Goal: Task Accomplishment & Management: Complete application form

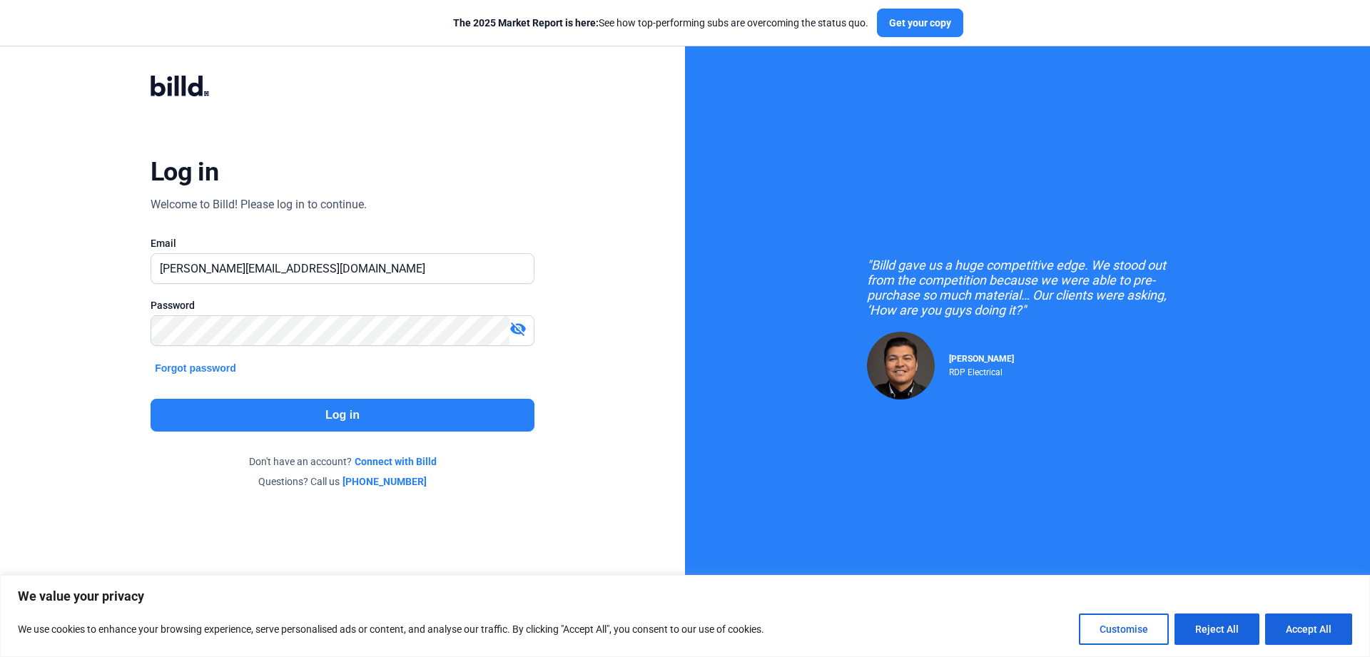
type input "Anthony@roofexperts.com"
click at [336, 415] on button "Log in" at bounding box center [343, 415] width 384 height 33
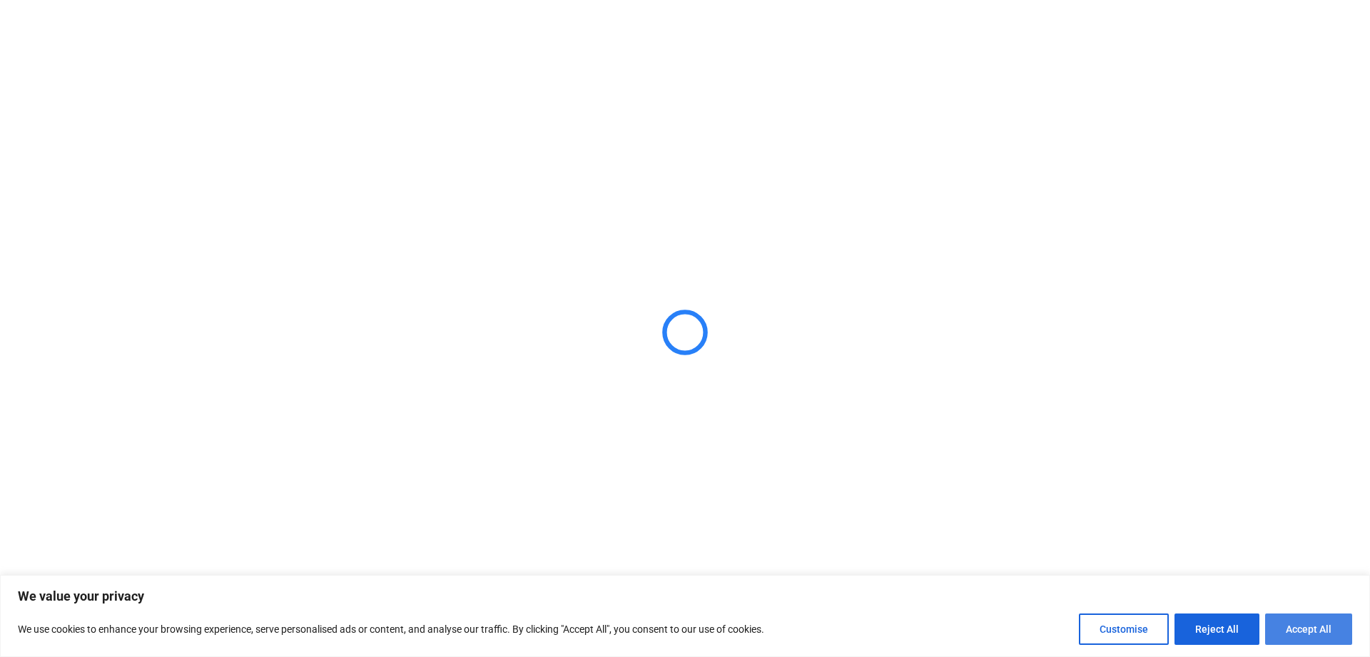
click at [1295, 628] on button "Accept All" at bounding box center [1308, 629] width 87 height 31
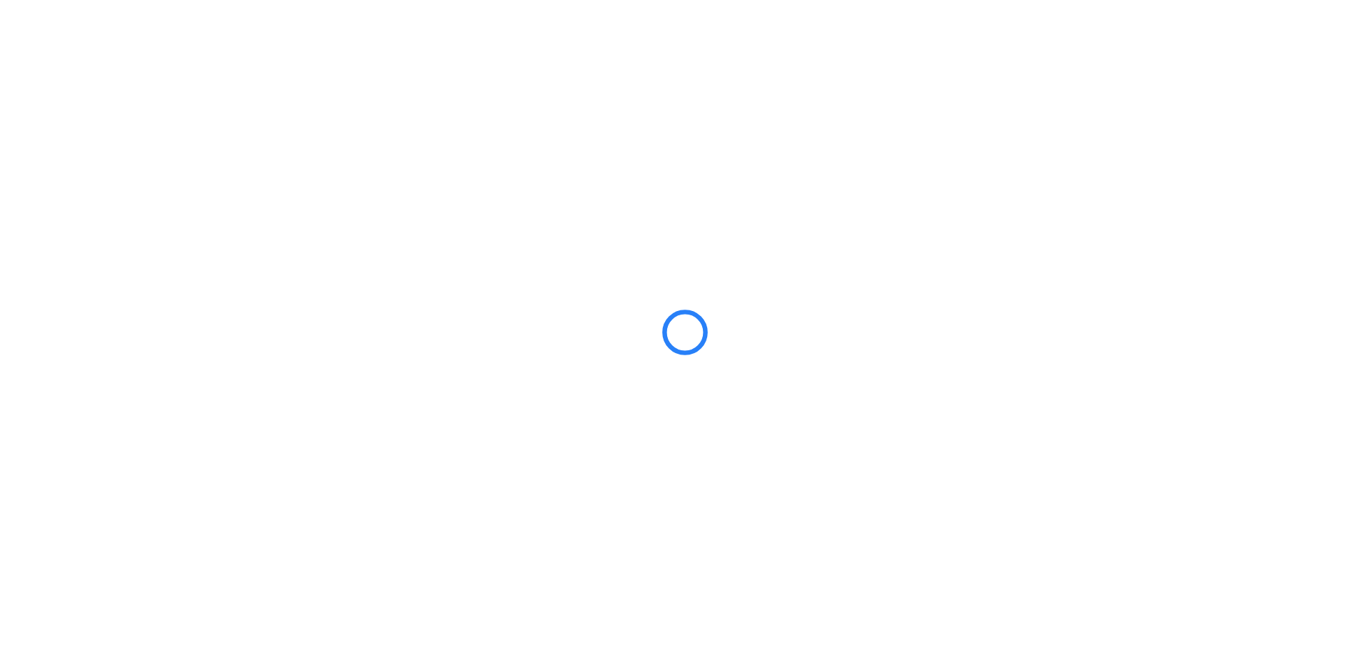
checkbox input "true"
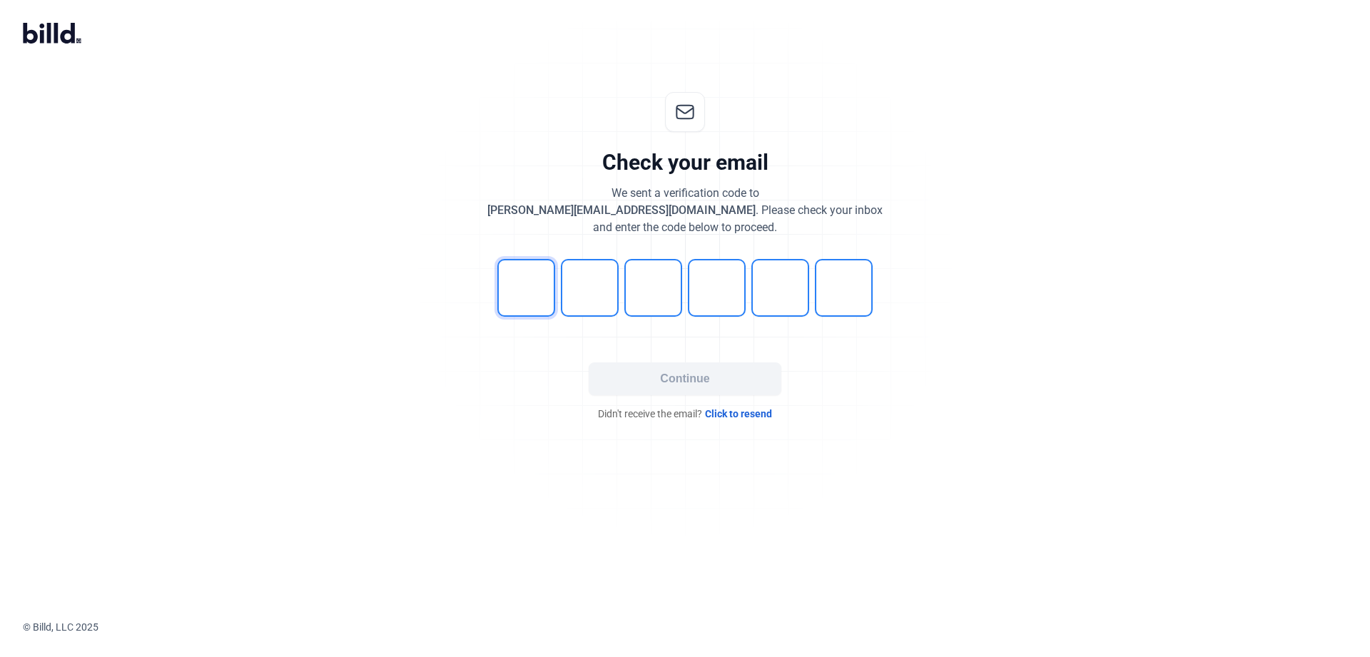
click at [527, 293] on input "tel" at bounding box center [526, 288] width 58 height 58
type input "2"
type input "5"
type input "1"
type input "4"
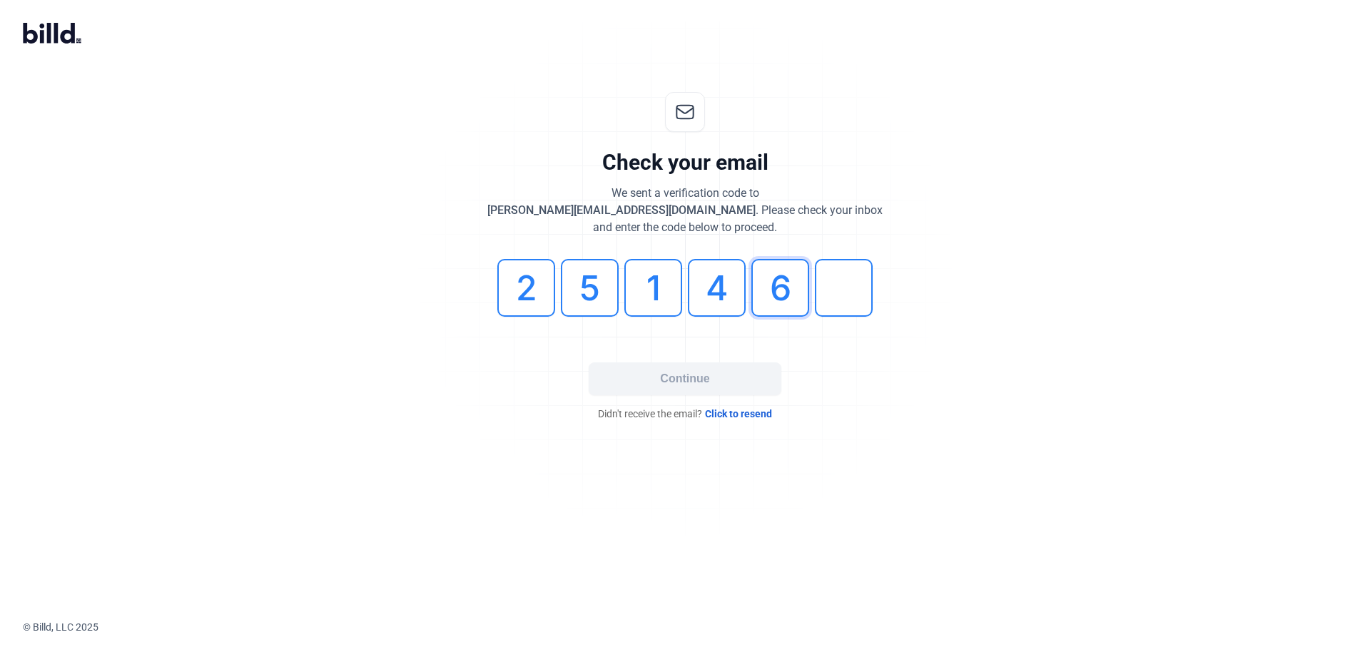
type input "6"
type input "8"
type input "6"
click at [707, 388] on button "Continue" at bounding box center [685, 379] width 193 height 33
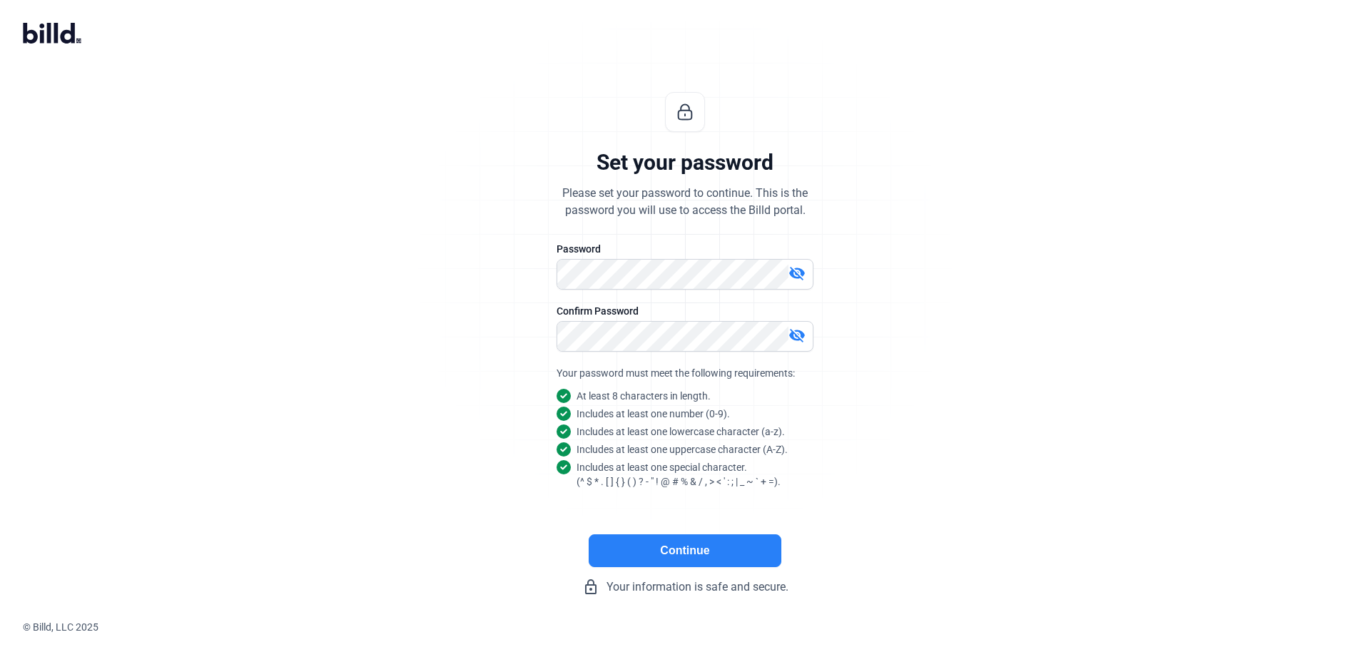
click at [690, 547] on button "Continue" at bounding box center [685, 551] width 193 height 33
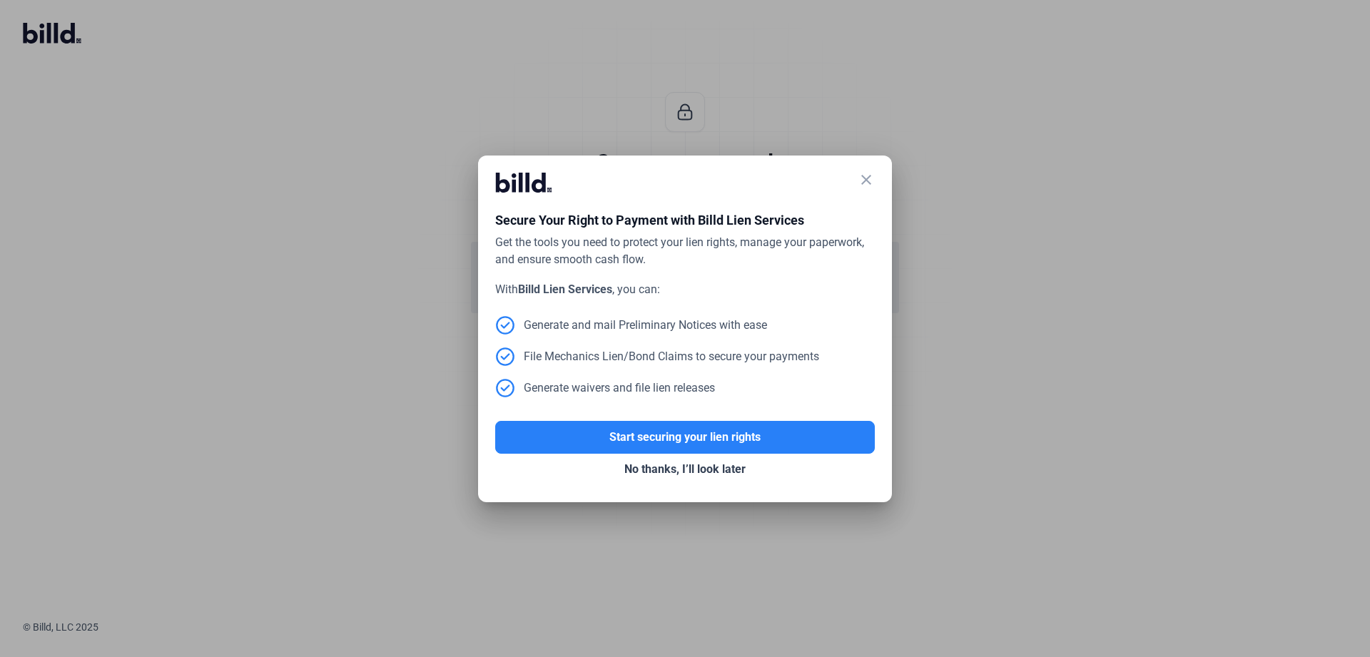
click at [681, 383] on div "Generate waivers and file lien releases" at bounding box center [605, 388] width 220 height 20
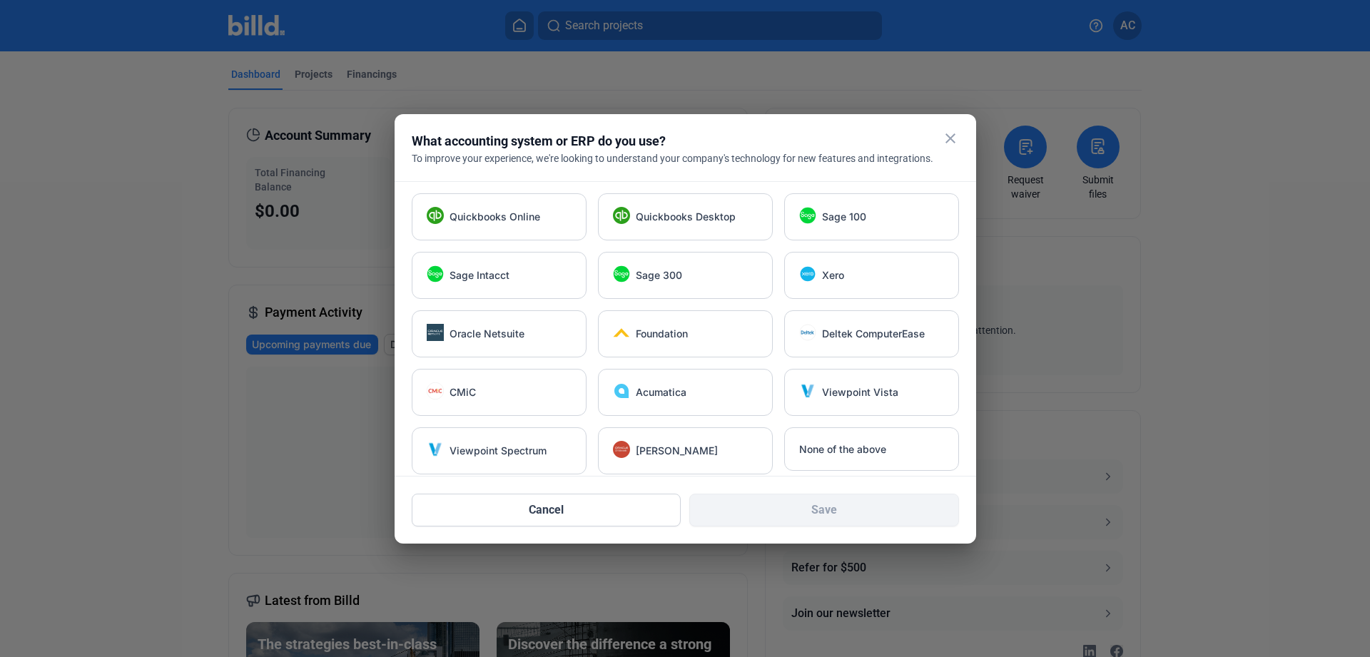
scroll to position [10, 0]
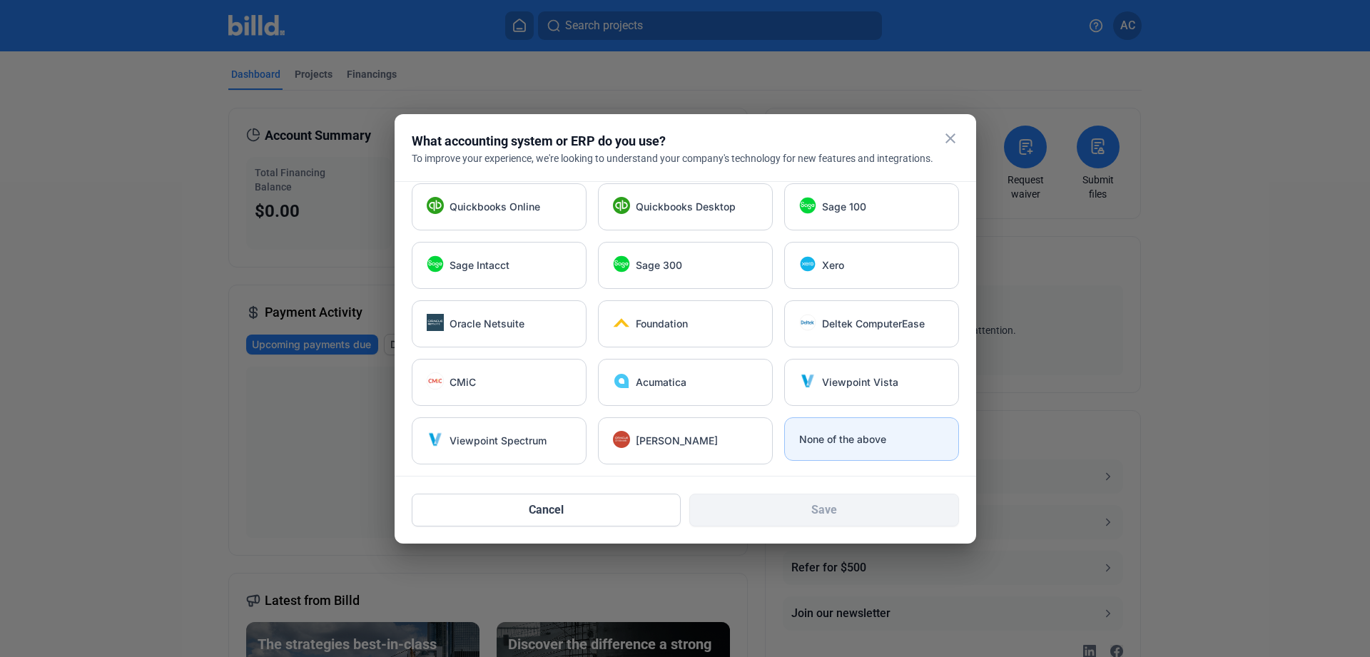
click at [858, 433] on span "None of the above" at bounding box center [842, 439] width 87 height 14
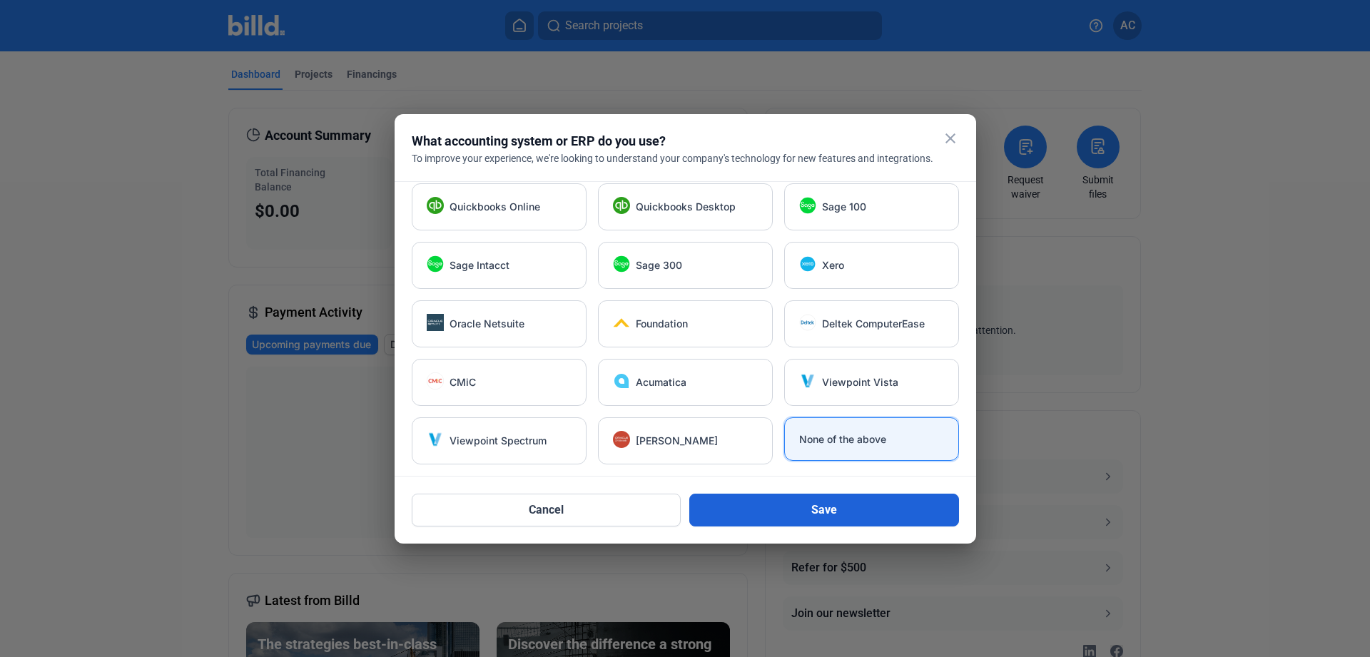
click at [846, 502] on button "Save" at bounding box center [824, 510] width 270 height 33
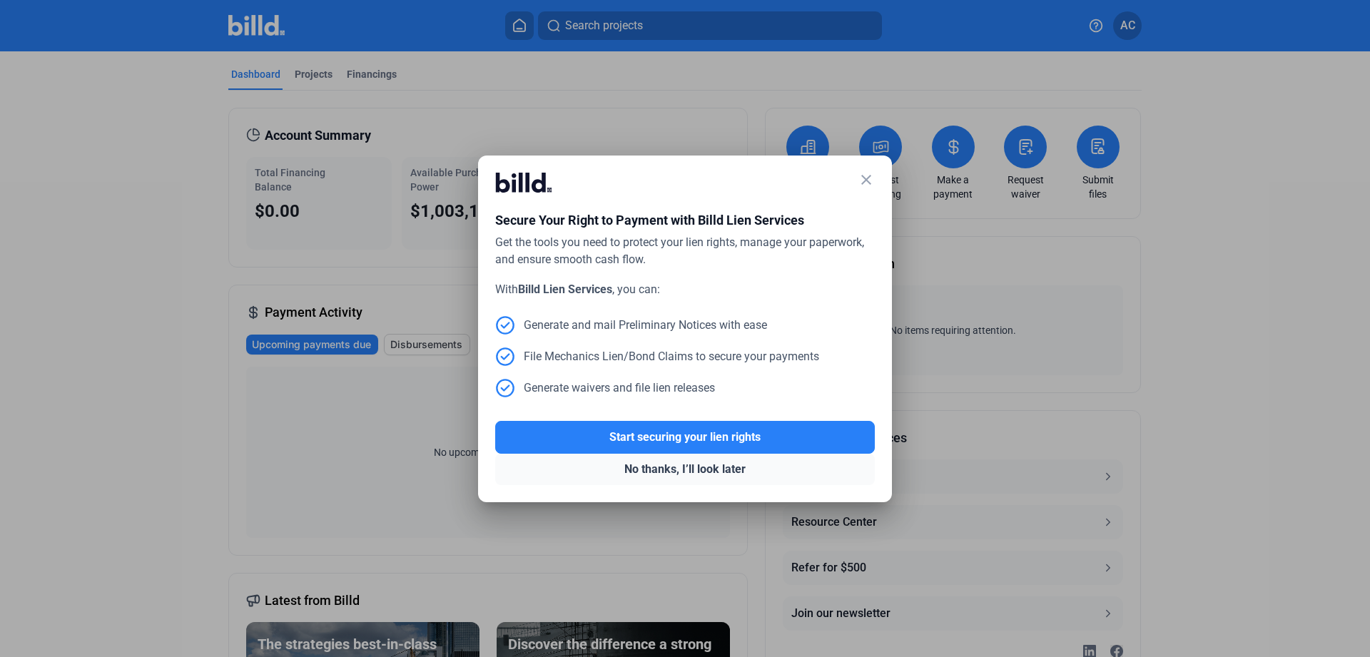
click at [705, 468] on button "No thanks, I’ll look later" at bounding box center [685, 469] width 380 height 31
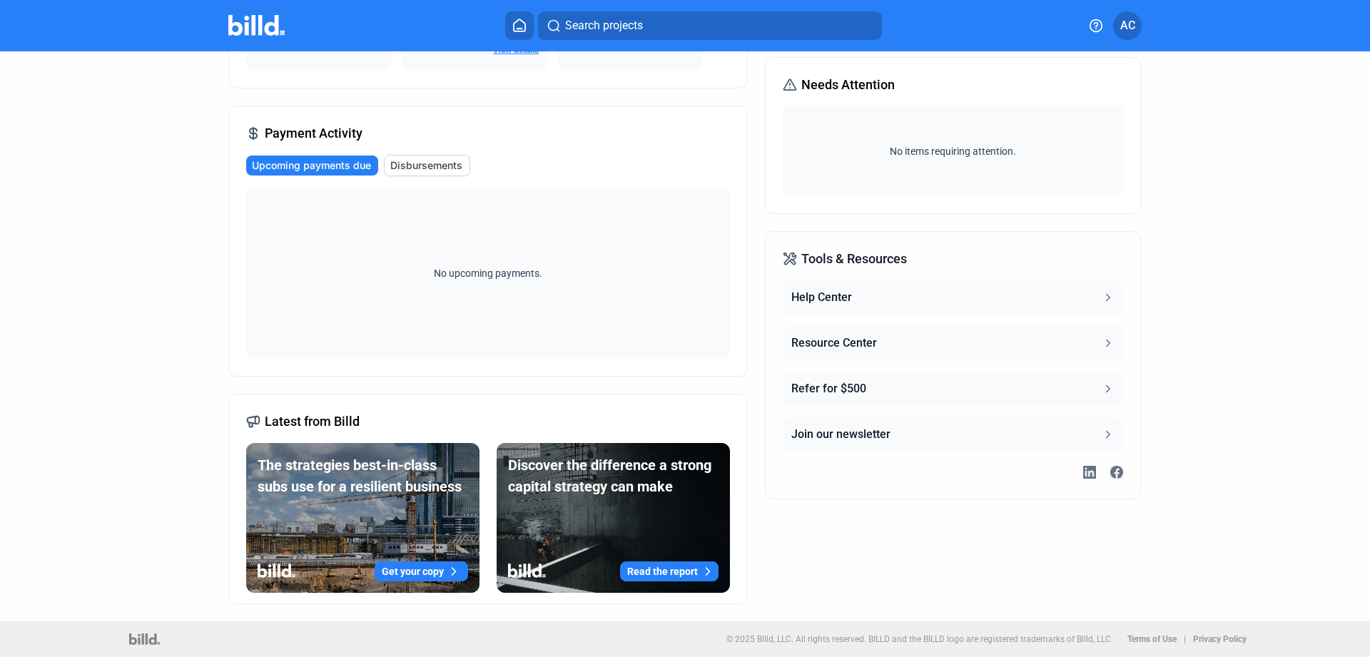
scroll to position [0, 0]
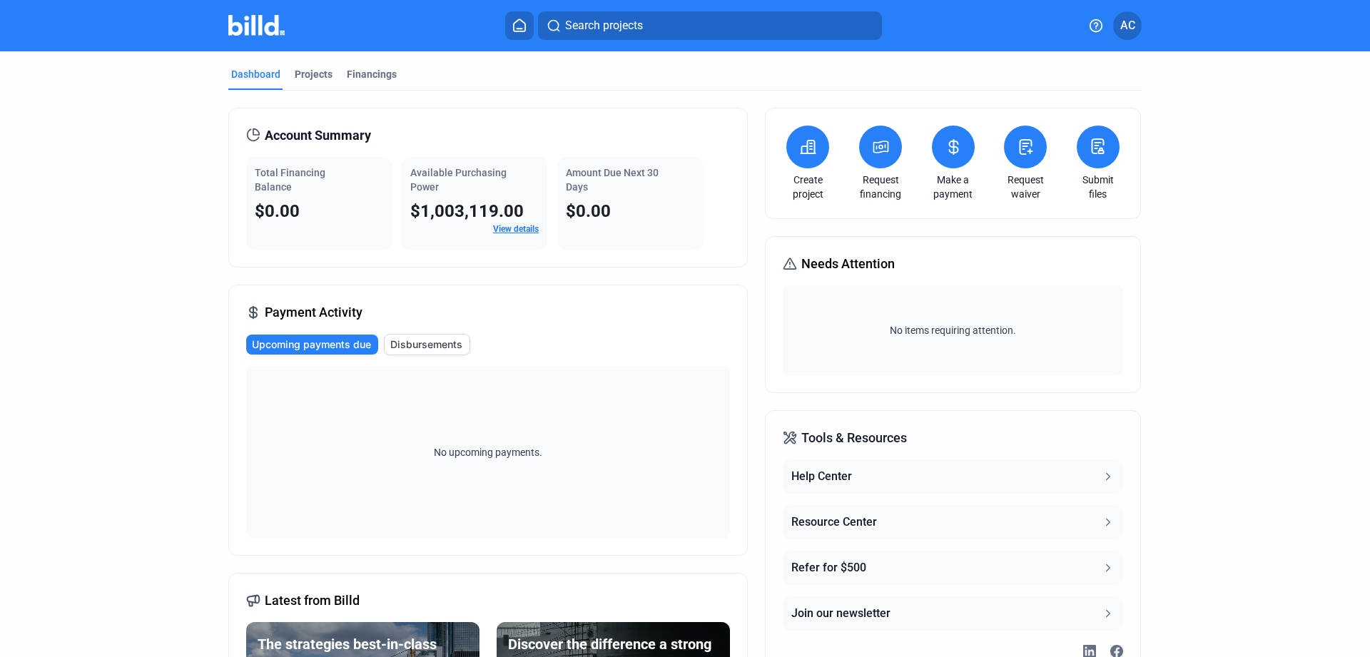
click at [805, 140] on icon at bounding box center [808, 146] width 18 height 17
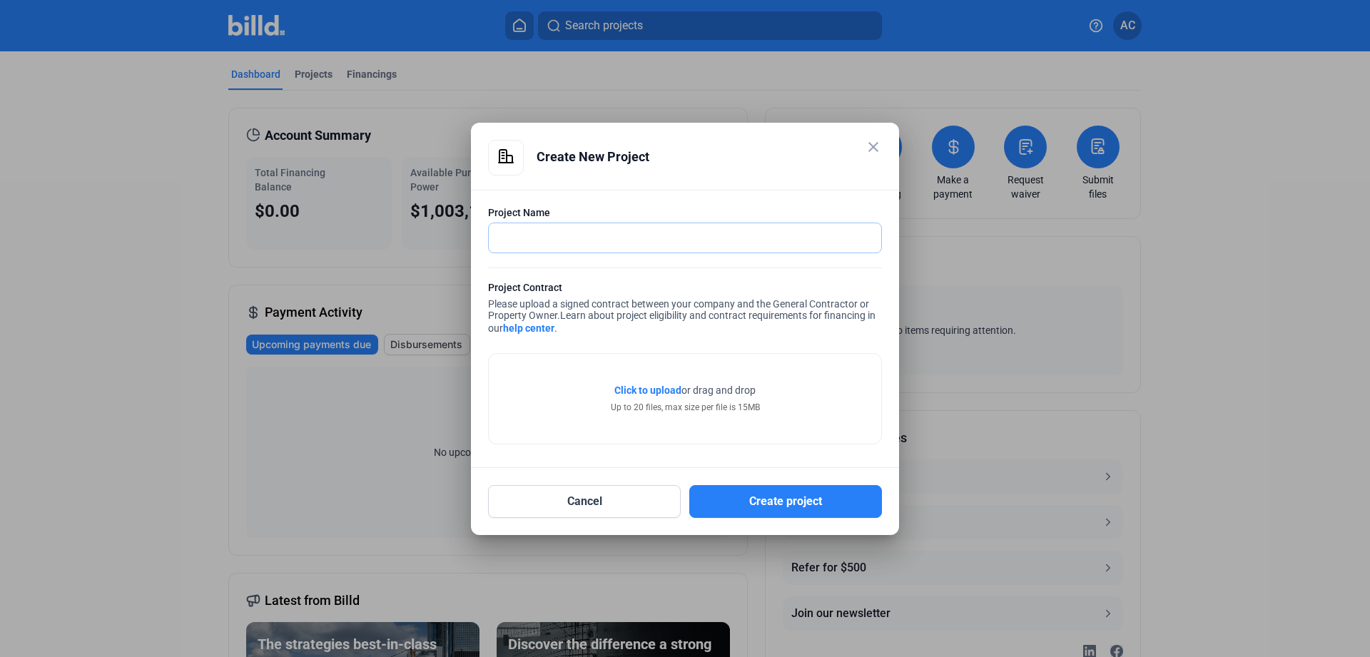
click at [761, 228] on input "text" at bounding box center [685, 237] width 392 height 29
type input "G"
type input "Houston Galleria Mall - Running Track"
click at [637, 388] on span "Click to upload" at bounding box center [647, 390] width 67 height 11
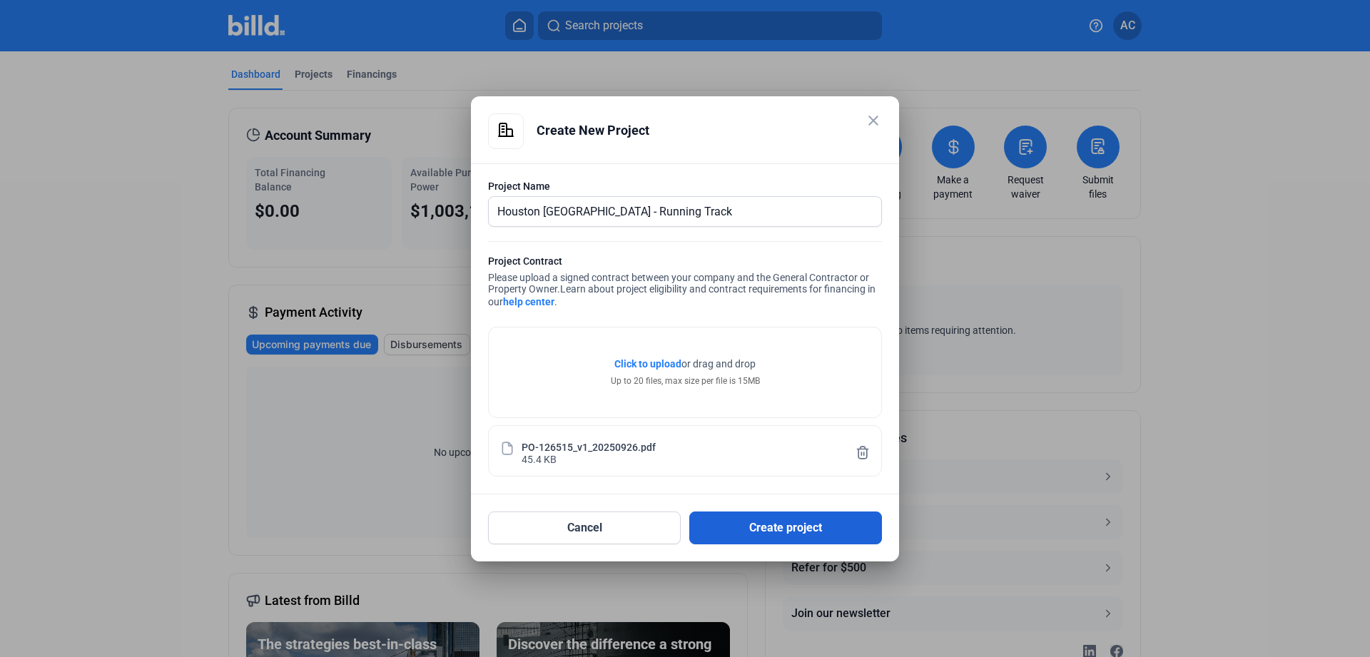
click at [831, 527] on button "Create project" at bounding box center [785, 528] width 193 height 33
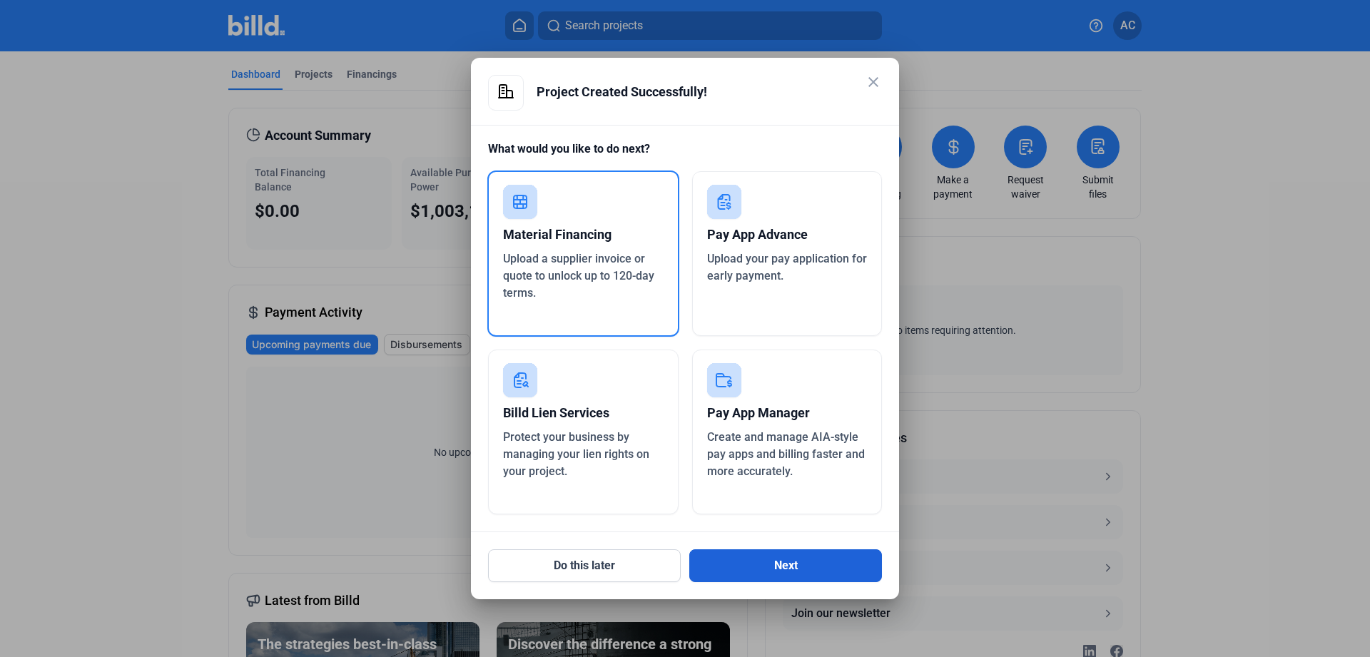
click at [806, 562] on button "Next" at bounding box center [785, 565] width 193 height 33
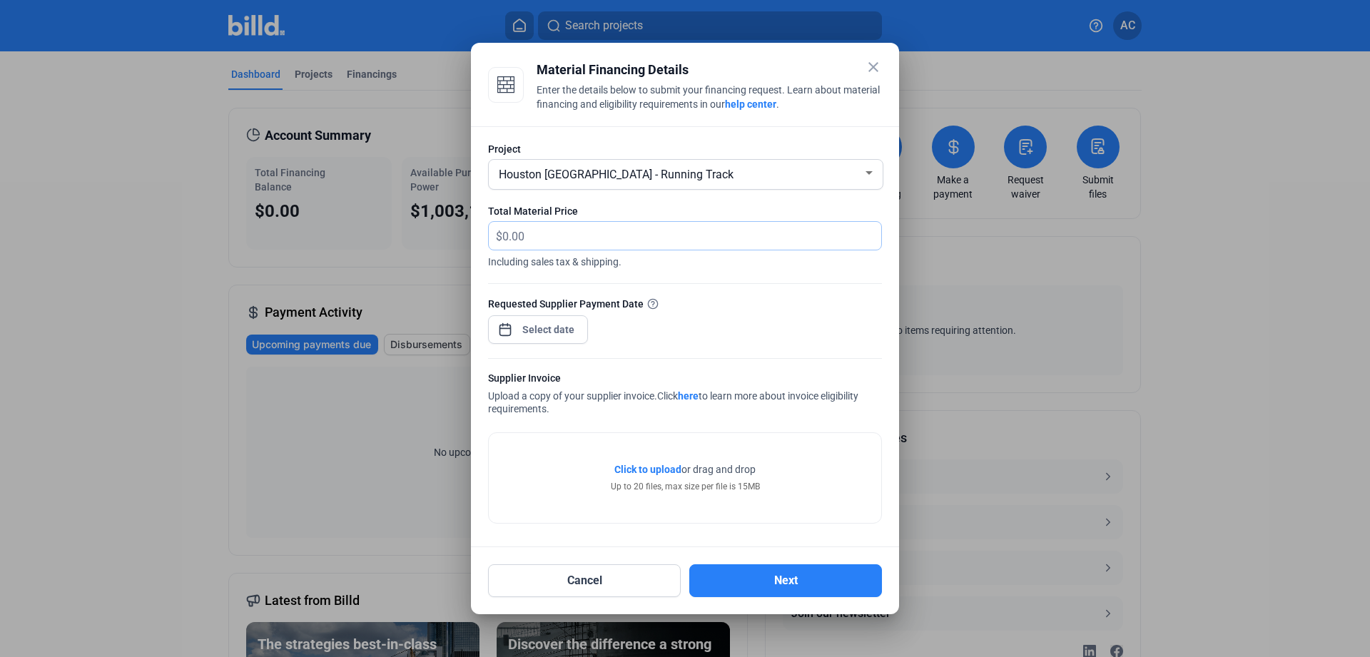
click at [570, 243] on input "text" at bounding box center [691, 236] width 379 height 28
drag, startPoint x: 570, startPoint y: 243, endPoint x: 482, endPoint y: 244, distance: 87.8
click at [502, 244] on input "text" at bounding box center [691, 236] width 379 height 28
type input "100,000"
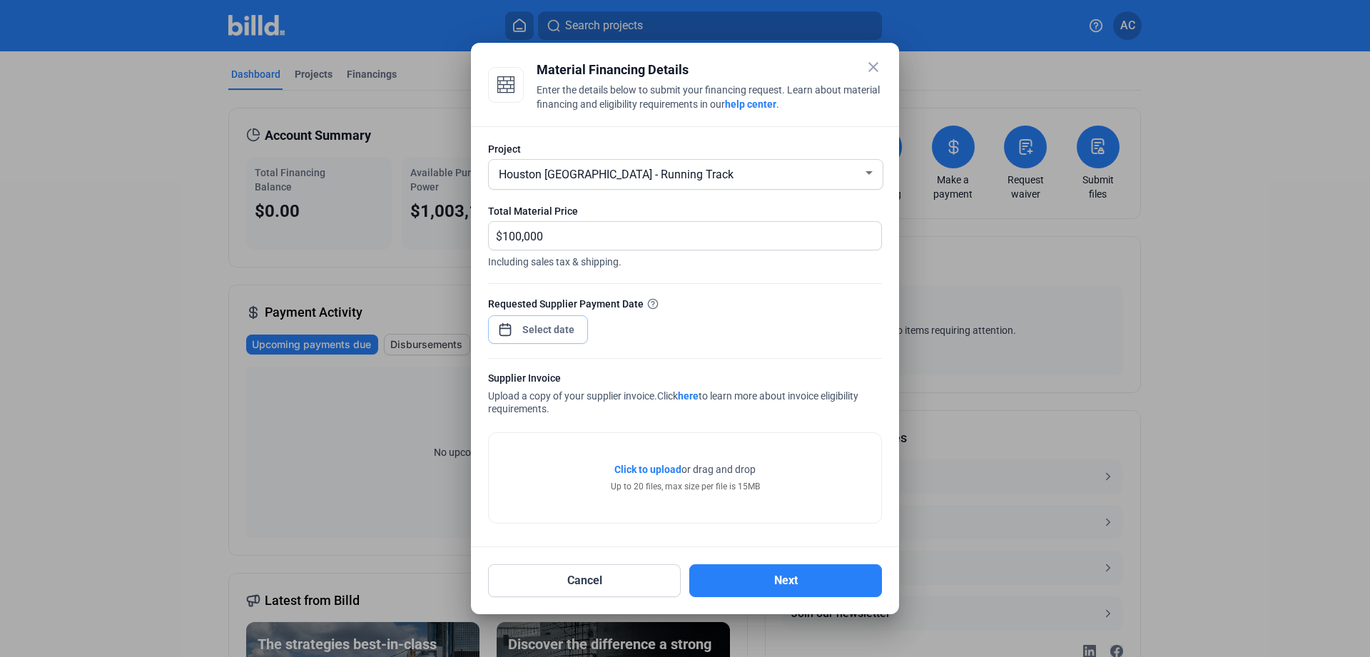
click at [574, 330] on input at bounding box center [548, 329] width 61 height 17
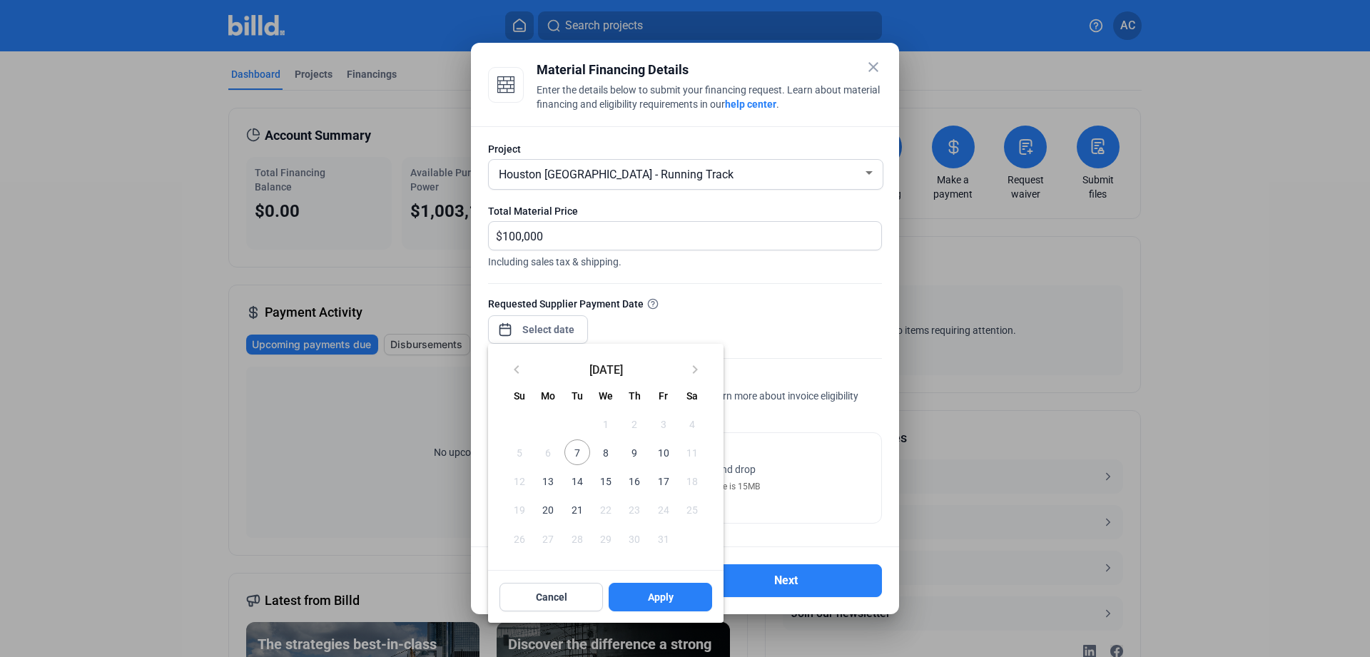
click at [604, 480] on span "15" at bounding box center [606, 481] width 26 height 26
click at [648, 599] on span "Apply" at bounding box center [661, 597] width 26 height 14
type input "Oct 15, 2025"
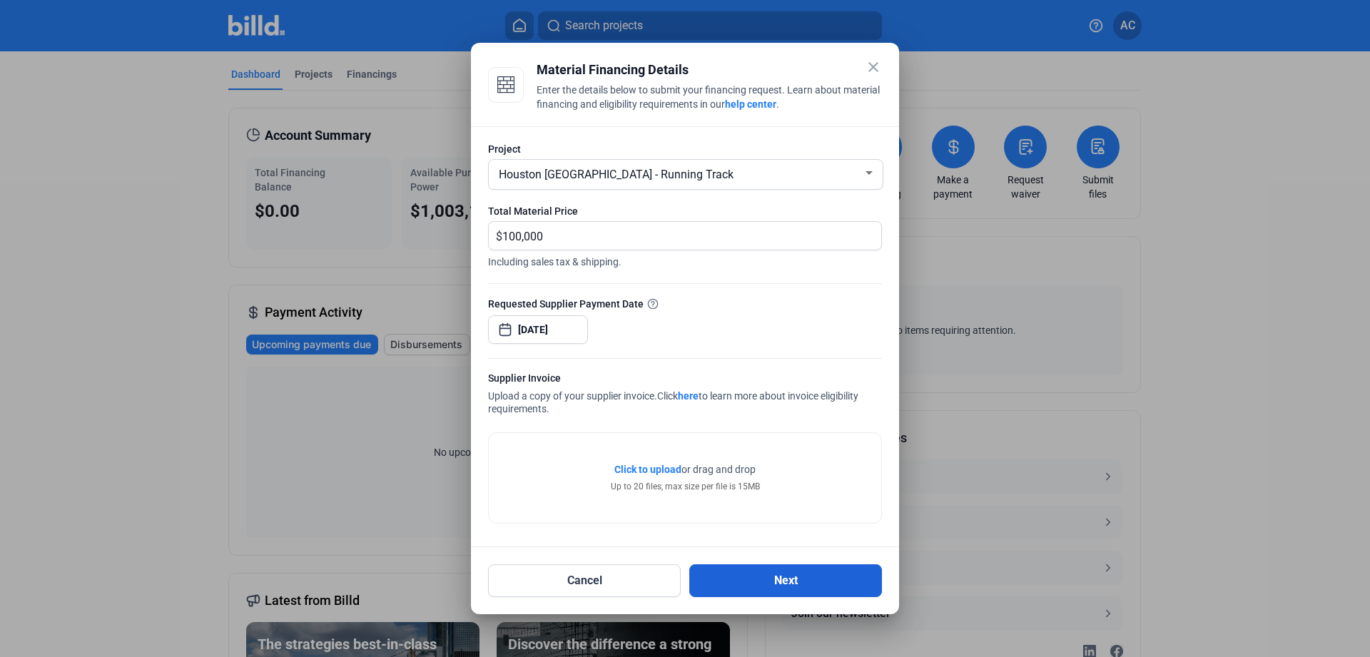
click at [769, 580] on button "Next" at bounding box center [785, 580] width 193 height 33
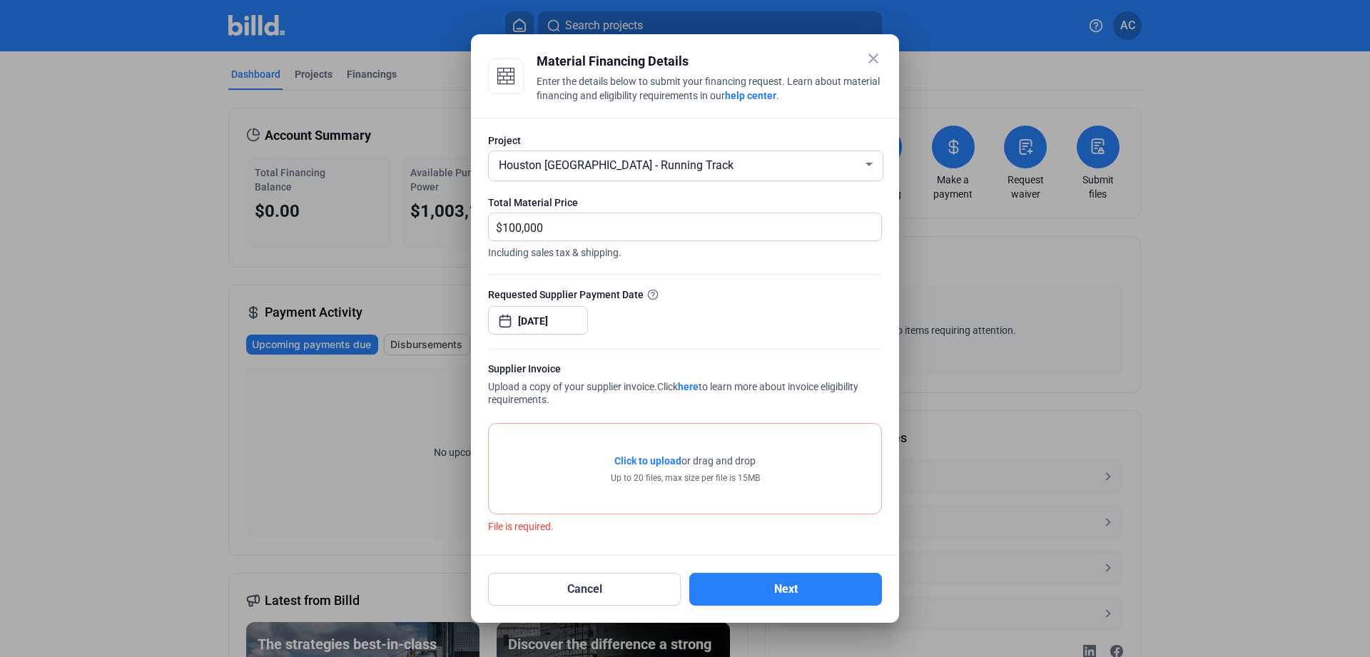
click at [876, 60] on mat-icon "close" at bounding box center [873, 58] width 17 height 17
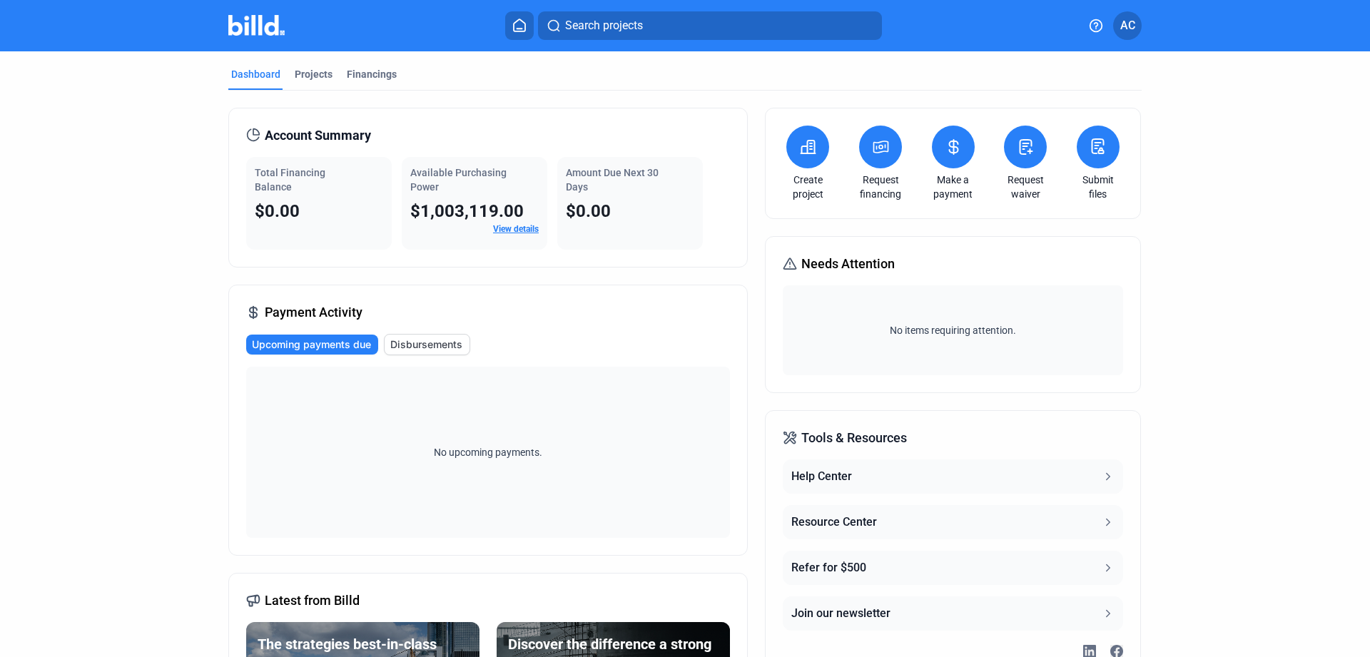
scroll to position [179, 0]
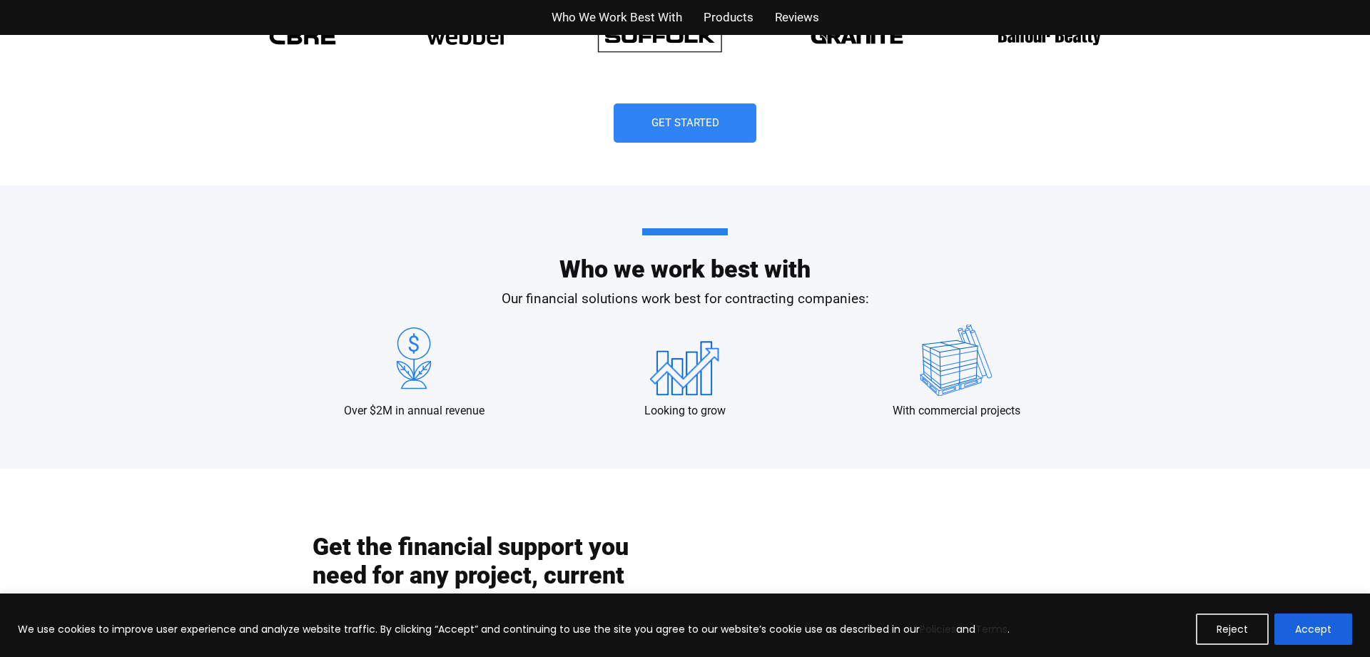
scroll to position [1443, 0]
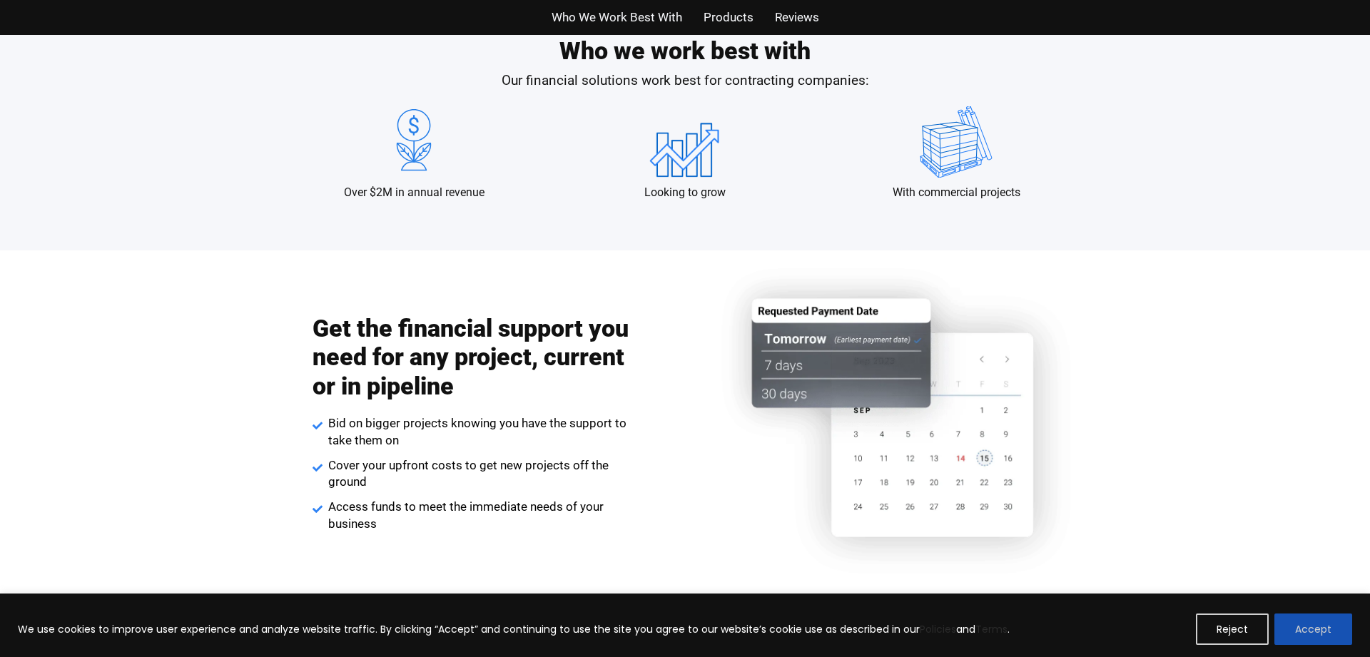
click at [1307, 628] on button "Accept" at bounding box center [1314, 629] width 78 height 31
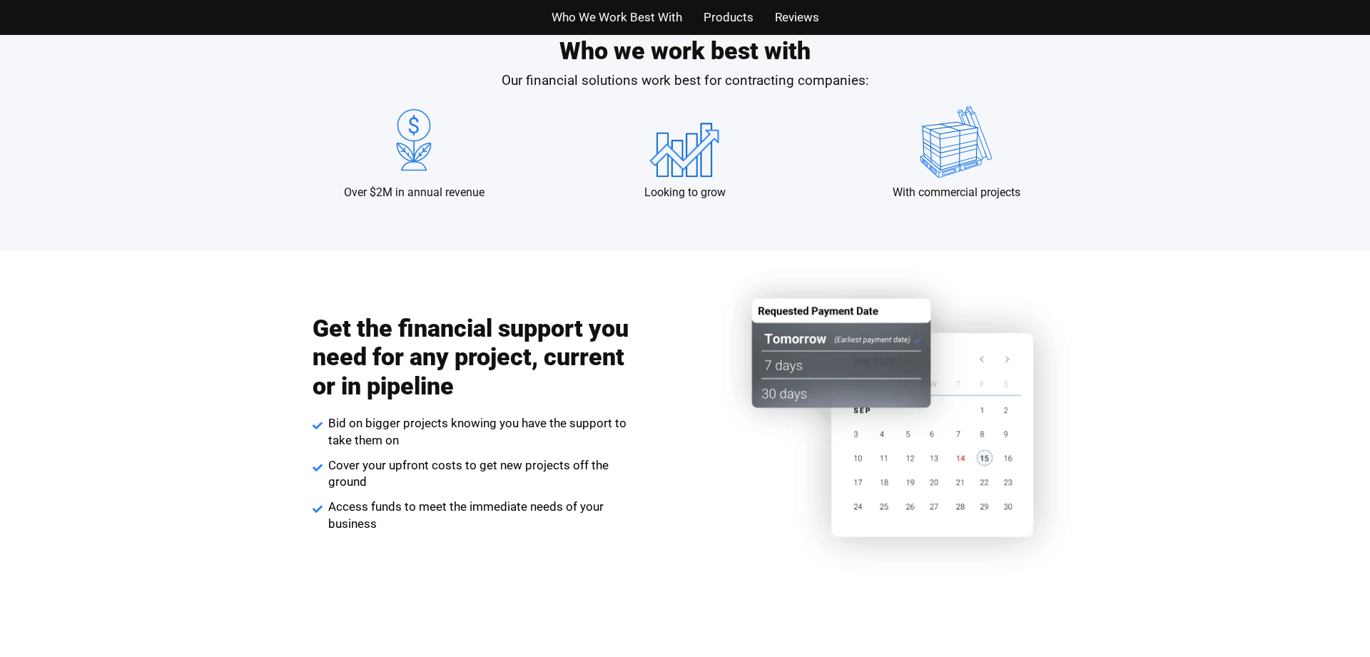
scroll to position [861, 0]
